Goal: Find specific page/section: Find specific page/section

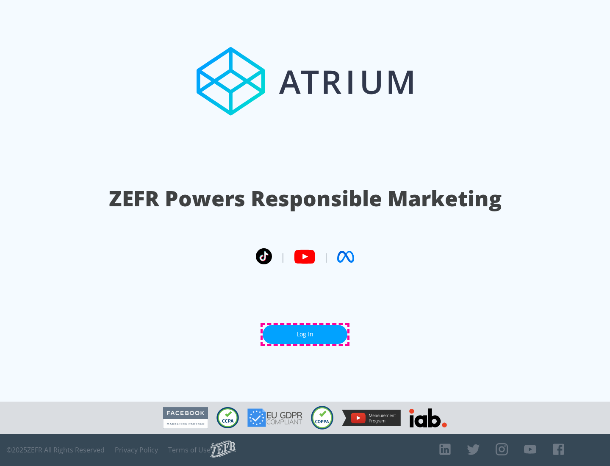
click at [305, 334] on link "Log In" at bounding box center [305, 334] width 85 height 19
